Goal: Transaction & Acquisition: Book appointment/travel/reservation

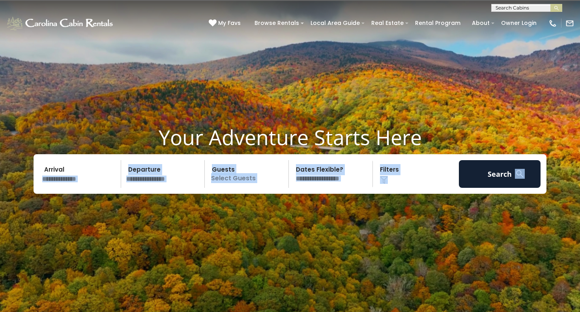
click at [81, 187] on div "Arrival Departure Guests Select Guests Guests - 0 + + **" at bounding box center [290, 173] width 513 height 39
click at [90, 183] on input "text" at bounding box center [80, 174] width 82 height 28
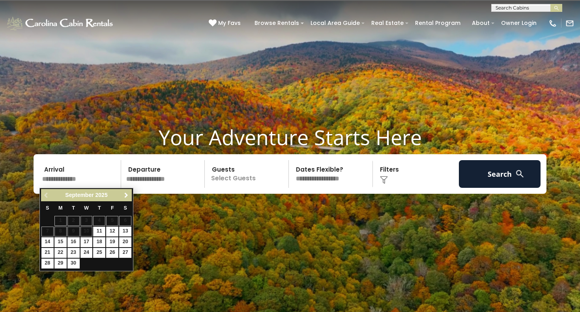
click at [127, 195] on span "Next" at bounding box center [126, 195] width 6 height 6
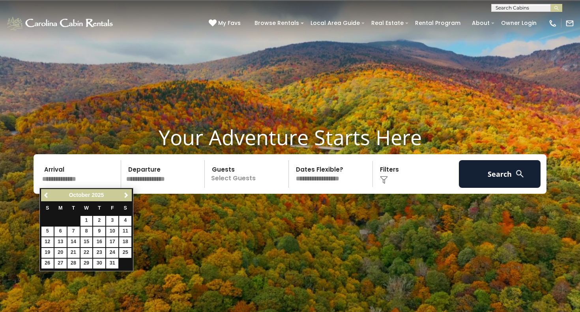
click at [127, 195] on span "Next" at bounding box center [126, 195] width 6 height 6
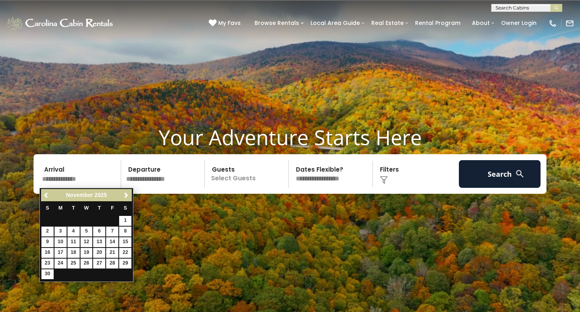
click at [62, 229] on link "3" at bounding box center [60, 231] width 12 height 10
type input "*******"
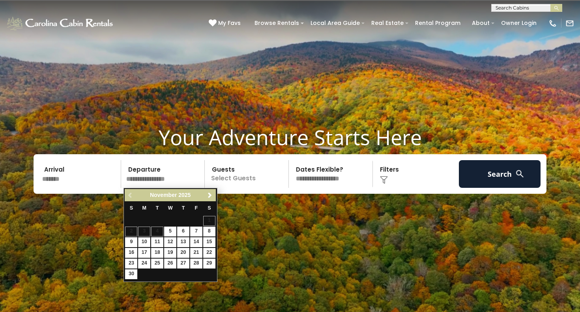
click at [145, 242] on link "10" at bounding box center [144, 242] width 12 height 10
type input "********"
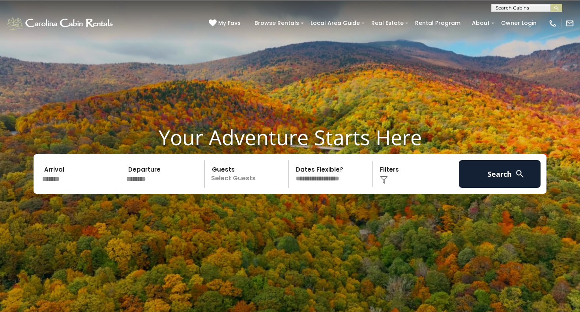
click at [242, 180] on p "Select Guests" at bounding box center [247, 174] width 81 height 28
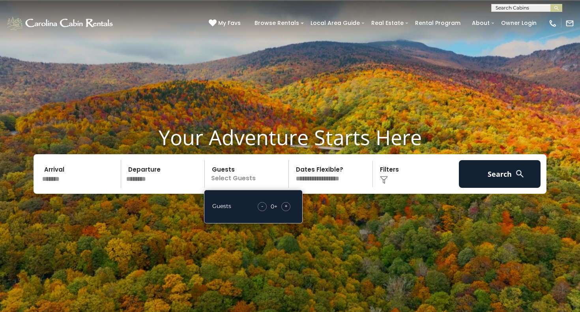
click at [283, 206] on div "+" at bounding box center [286, 206] width 9 height 9
click at [285, 206] on span "+" at bounding box center [286, 206] width 3 height 8
click at [344, 193] on div "Arrival ******* Departure ******** Guests 2+ Guests - 2 + + **" at bounding box center [290, 173] width 513 height 39
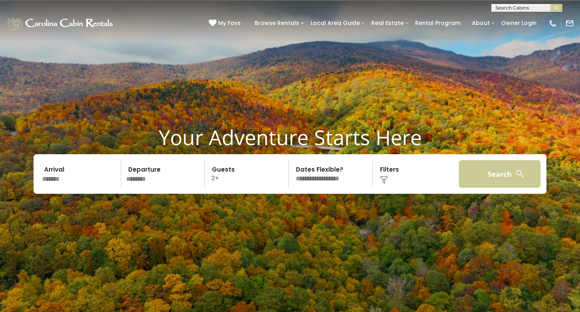
click at [491, 184] on button "Search" at bounding box center [500, 174] width 82 height 28
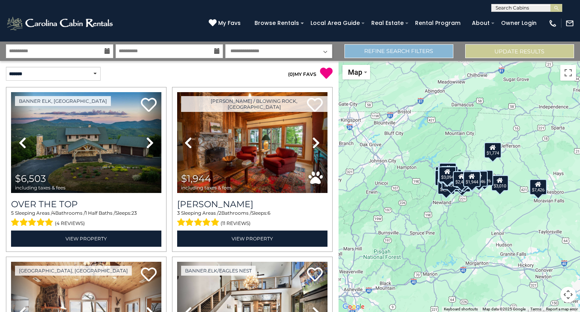
click at [394, 51] on link "Refine Search Filters" at bounding box center [399, 51] width 109 height 14
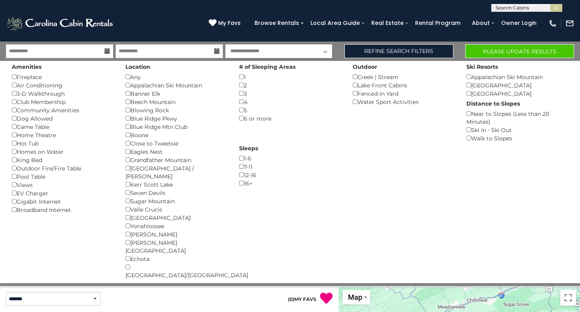
click at [506, 51] on button "Please Update Results" at bounding box center [520, 51] width 109 height 14
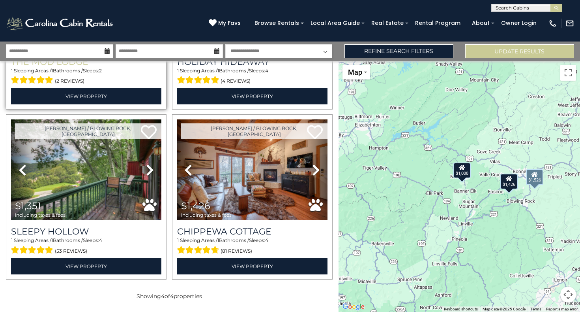
scroll to position [142, 0]
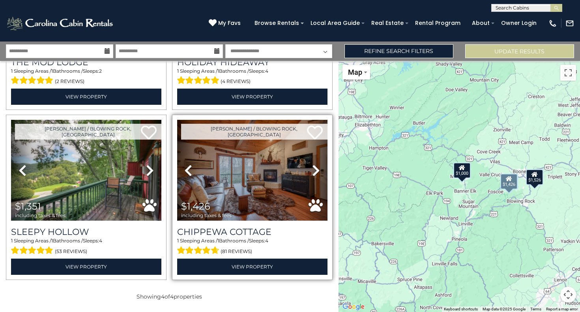
click at [317, 169] on icon at bounding box center [316, 170] width 8 height 13
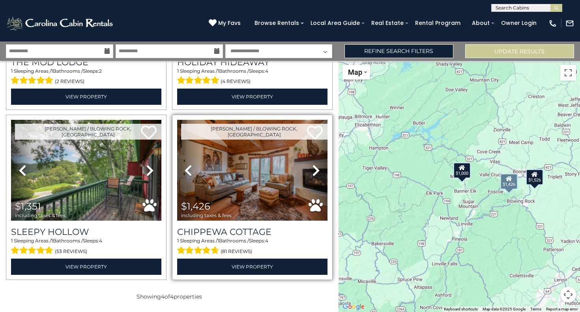
click at [317, 169] on icon at bounding box center [316, 170] width 8 height 13
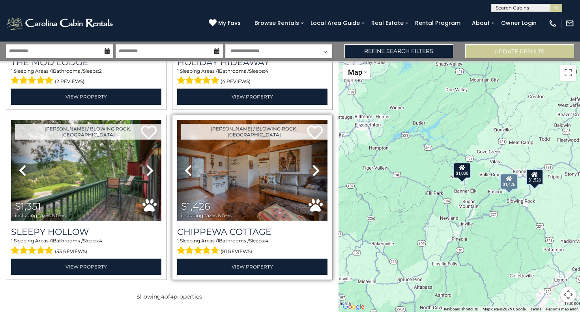
click at [317, 169] on icon at bounding box center [316, 170] width 8 height 13
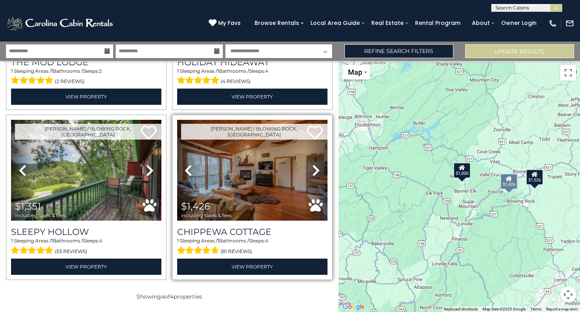
click at [317, 169] on icon at bounding box center [316, 170] width 8 height 13
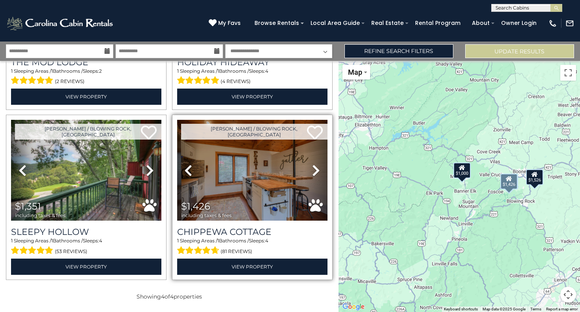
click at [317, 169] on icon at bounding box center [316, 170] width 8 height 13
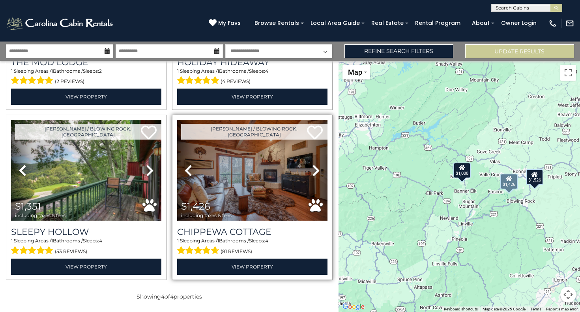
click at [317, 169] on icon at bounding box center [316, 170] width 8 height 13
